Goal: Information Seeking & Learning: Check status

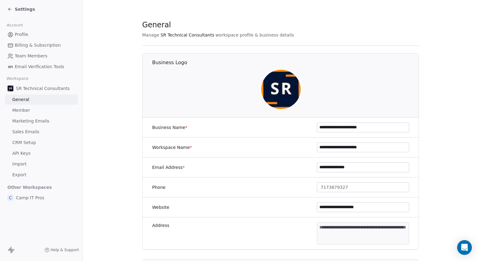
click at [21, 9] on span "Settings" at bounding box center [25, 9] width 20 height 6
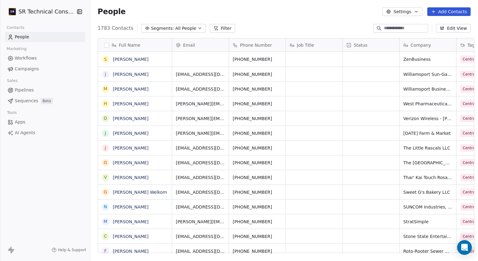
scroll to position [230, 391]
click at [25, 68] on span "Campaigns" at bounding box center [27, 69] width 24 height 6
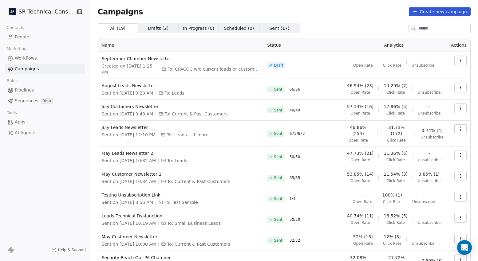
click at [463, 87] on button "button" at bounding box center [461, 88] width 12 height 10
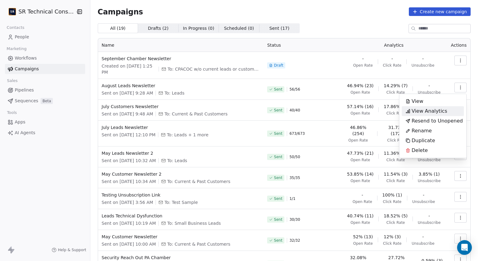
click at [448, 109] on div "View Analytics" at bounding box center [426, 111] width 49 height 10
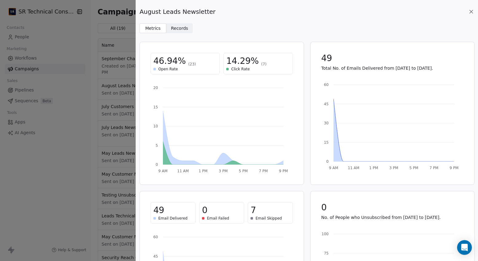
click at [176, 30] on span "Records" at bounding box center [179, 28] width 17 height 6
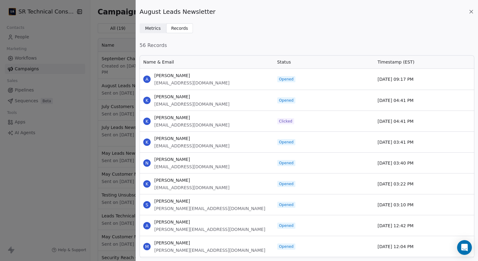
scroll to position [204, 335]
click at [157, 30] on span "Metrics" at bounding box center [153, 28] width 16 height 6
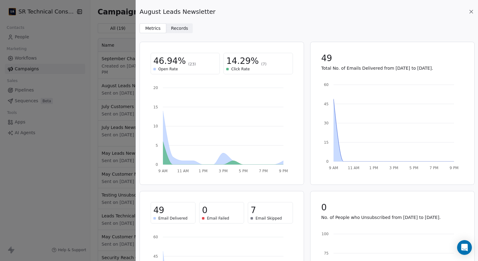
click at [177, 29] on span "Records" at bounding box center [179, 28] width 17 height 6
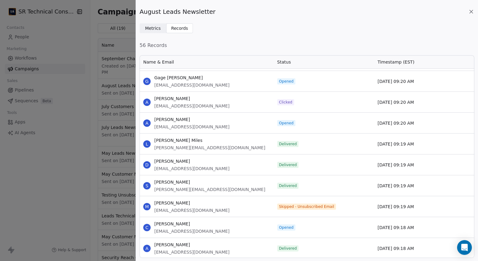
scroll to position [1369, 0]
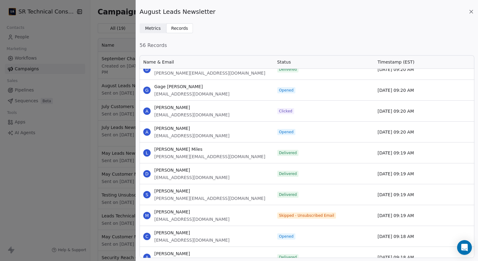
click at [471, 10] on icon at bounding box center [471, 12] width 6 height 6
